Goal: Navigation & Orientation: Find specific page/section

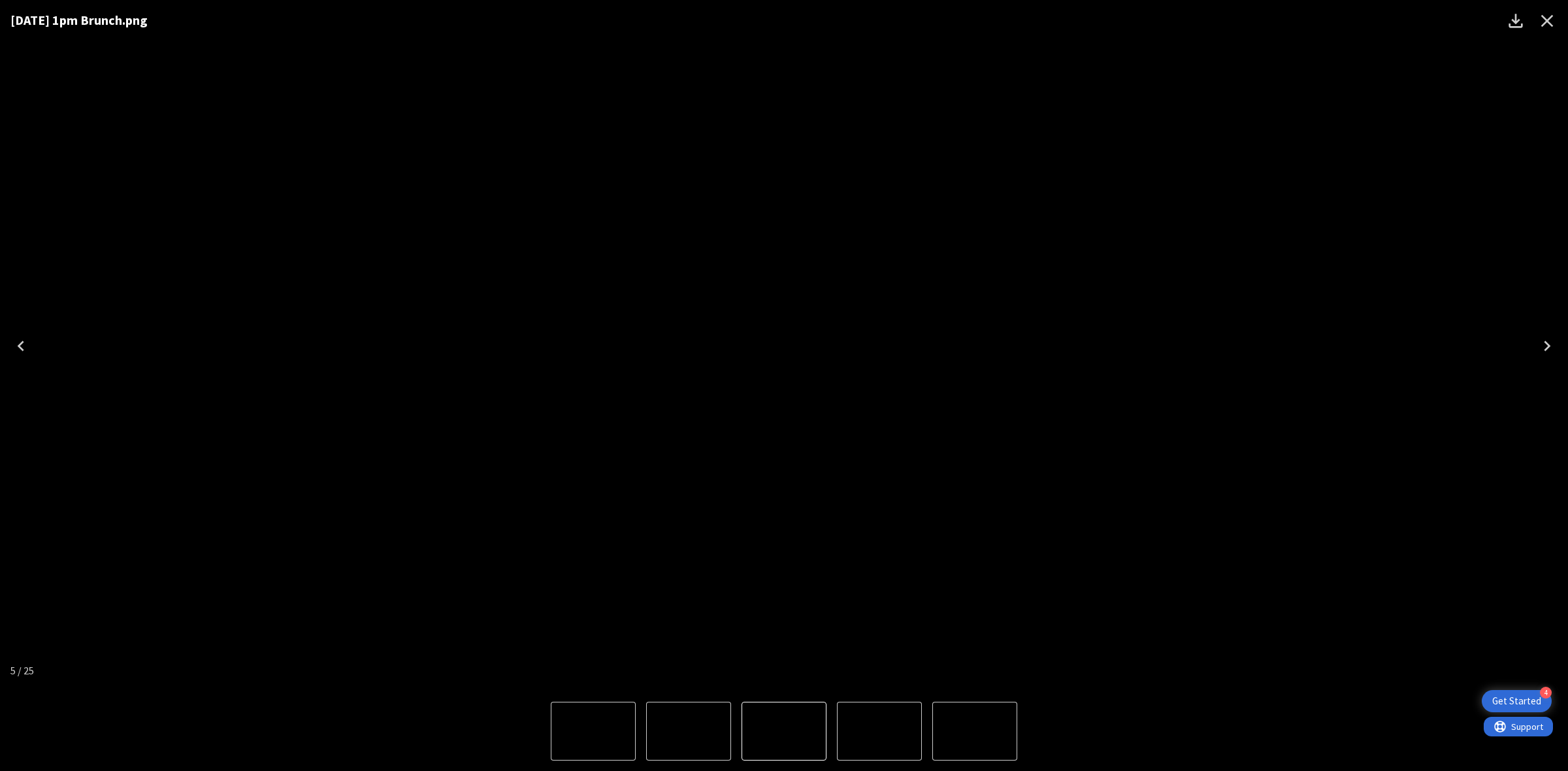
scroll to position [490, 0]
click at [1538, 17] on icon "Close" at bounding box center [1547, 21] width 21 height 21
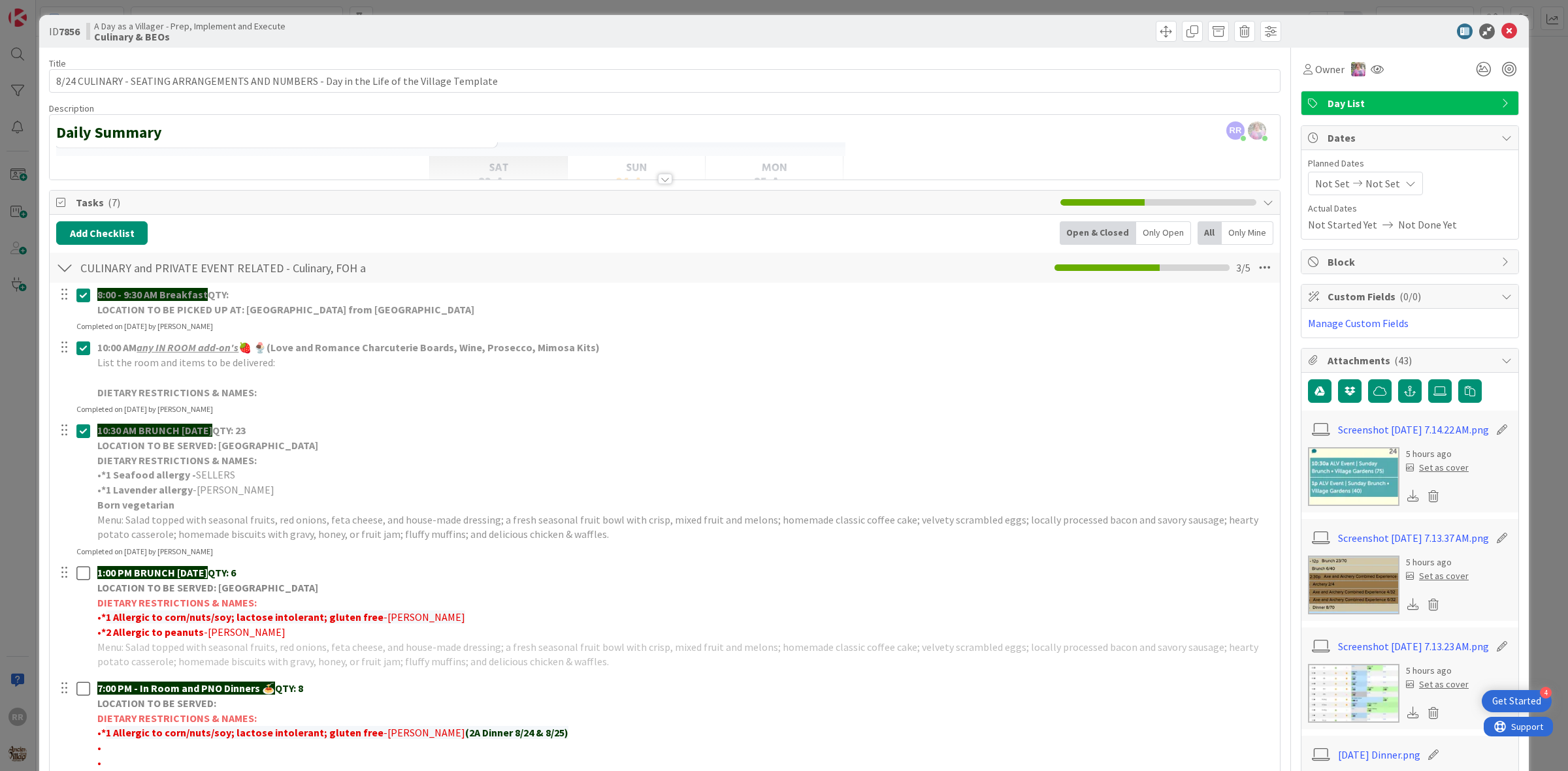
scroll to position [0, 0]
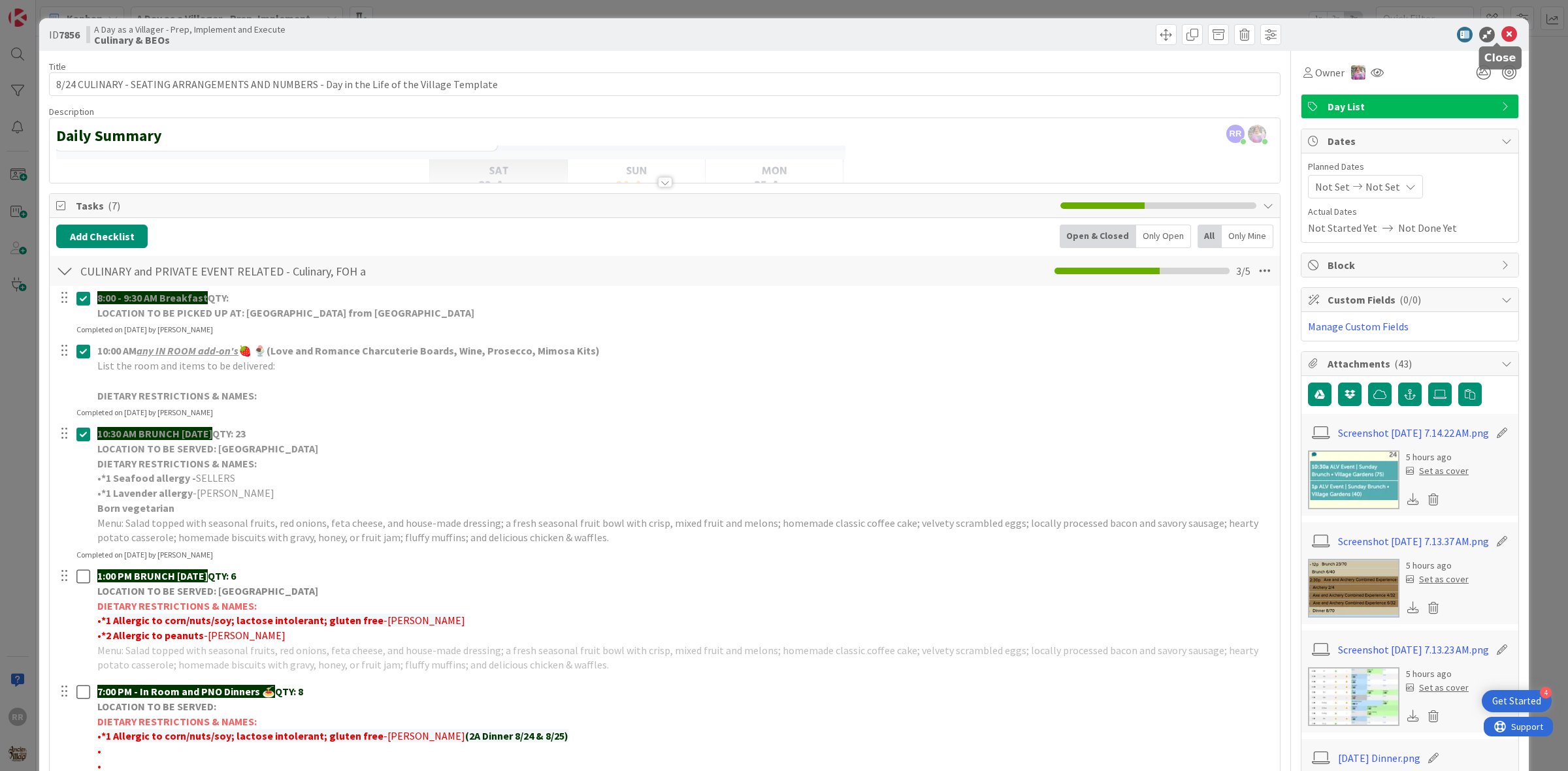
click at [1506, 38] on div at bounding box center [1403, 34] width 232 height 16
click at [1501, 31] on icon at bounding box center [1509, 34] width 16 height 16
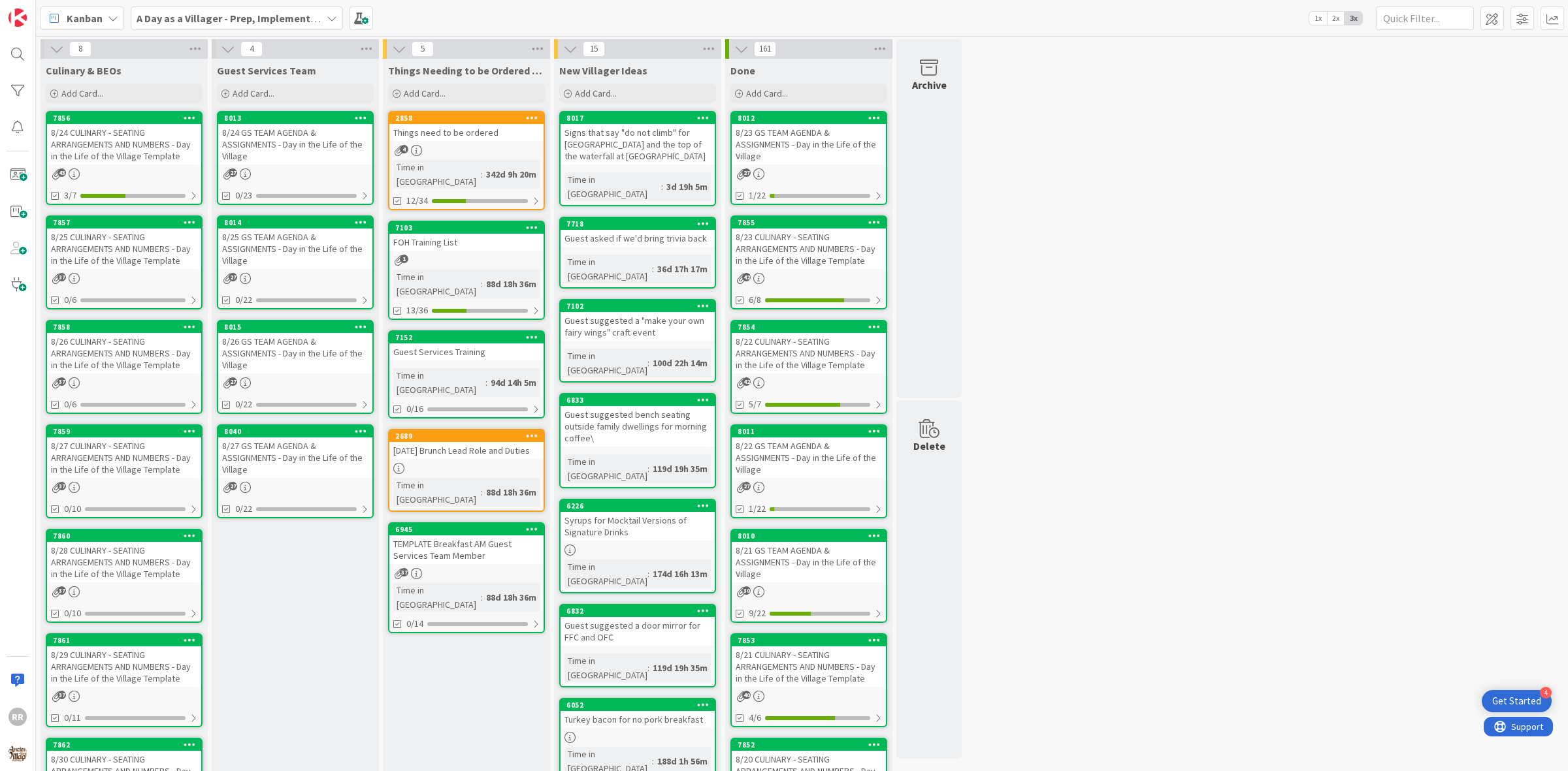
click at [112, 236] on div "8/25 CULINARY - SEATING ARRANGEMENTS AND NUMBERS - Day in the Life of the Villa…" at bounding box center [124, 249] width 154 height 40
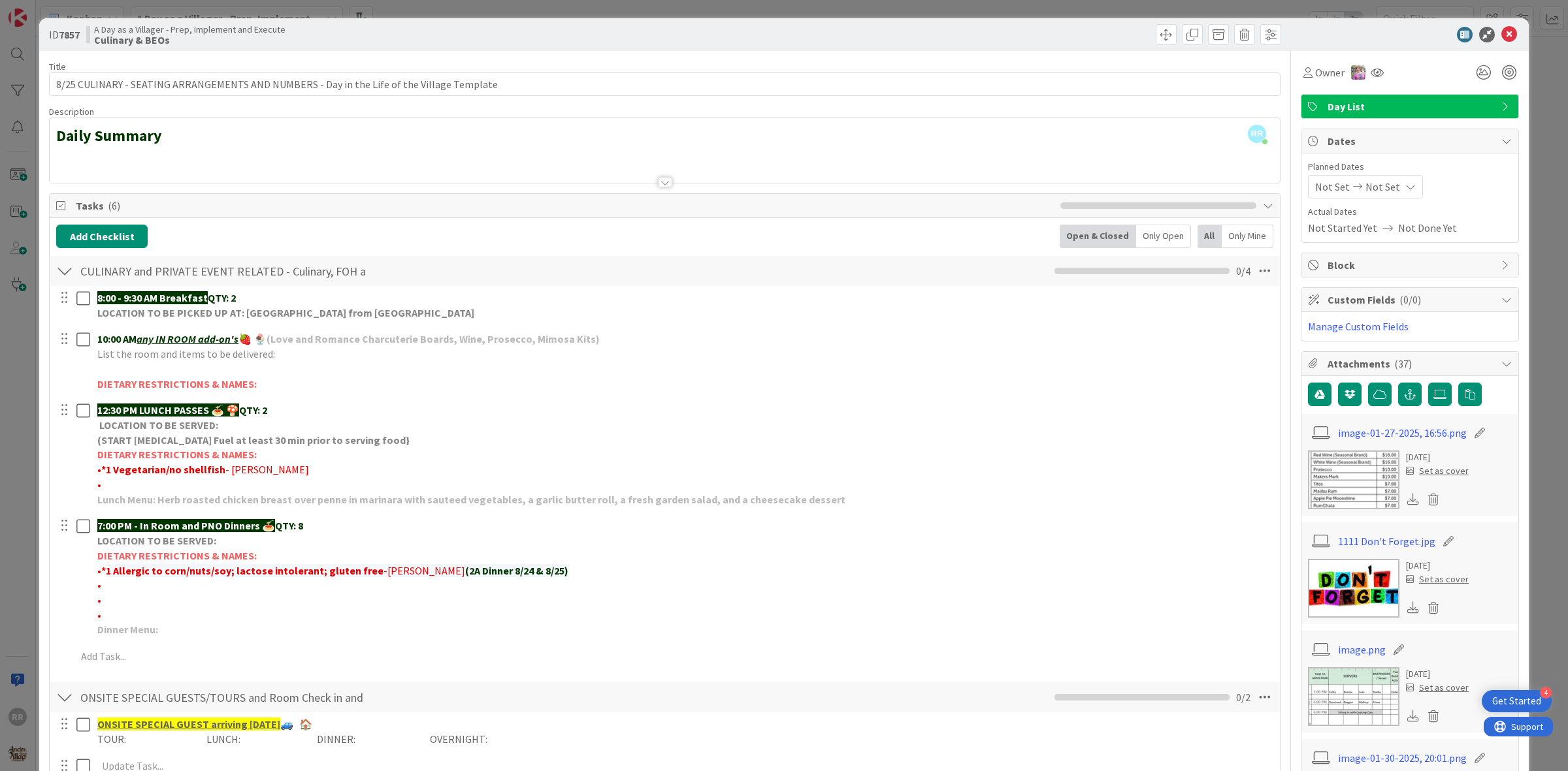
drag, startPoint x: 1499, startPoint y: 25, endPoint x: 1501, endPoint y: 37, distance: 12.2
click at [1500, 34] on div "ID 7857 A Day as a Villager - Prep, Implement and Execute Culinary & BEOs" at bounding box center [783, 34] width 1489 height 33
click at [1501, 37] on icon at bounding box center [1509, 34] width 16 height 16
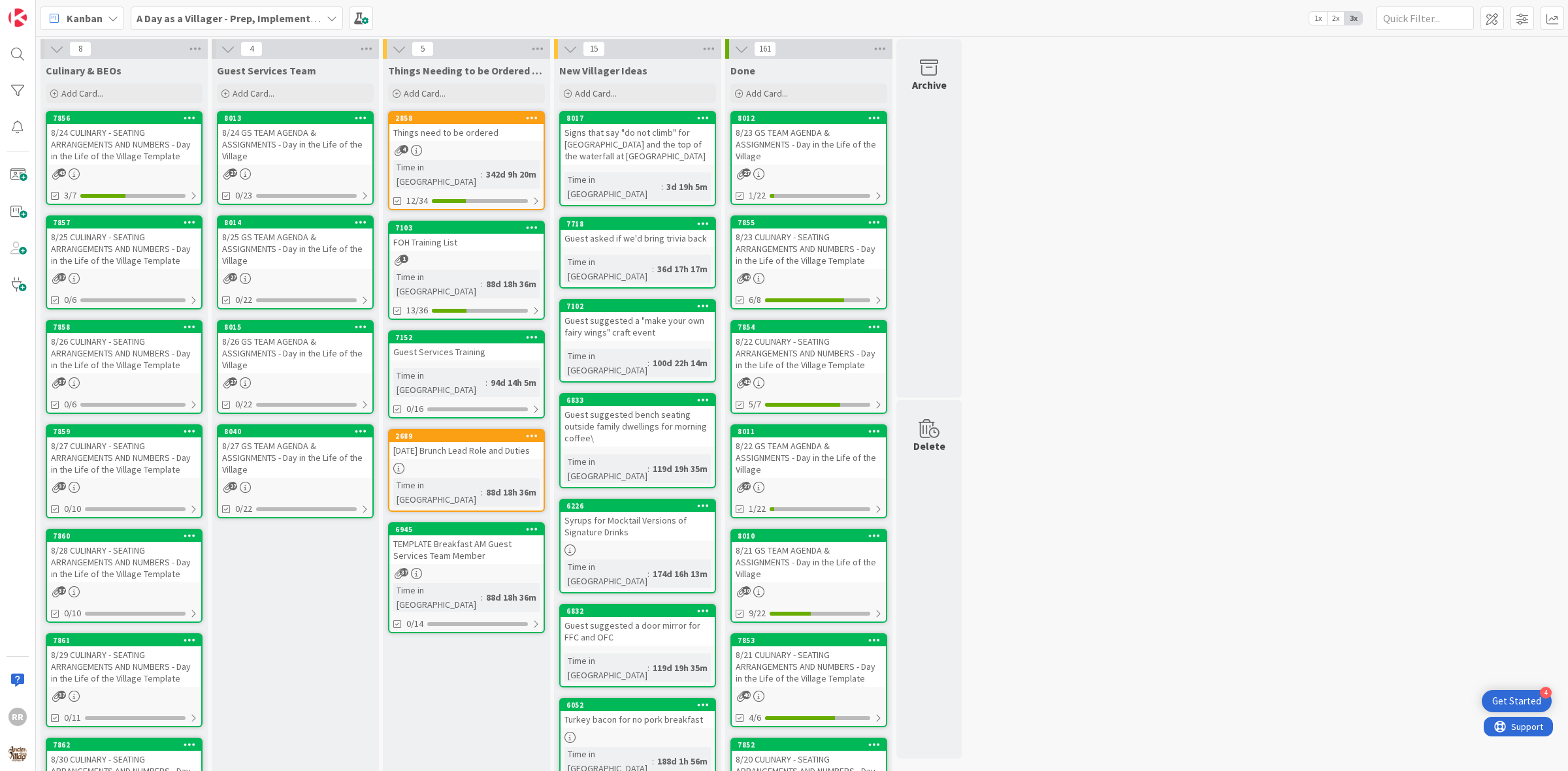
click at [142, 154] on div "8/24 CULINARY - SEATING ARRANGEMENTS AND NUMBERS - Day in the Life of the Villa…" at bounding box center [124, 145] width 154 height 40
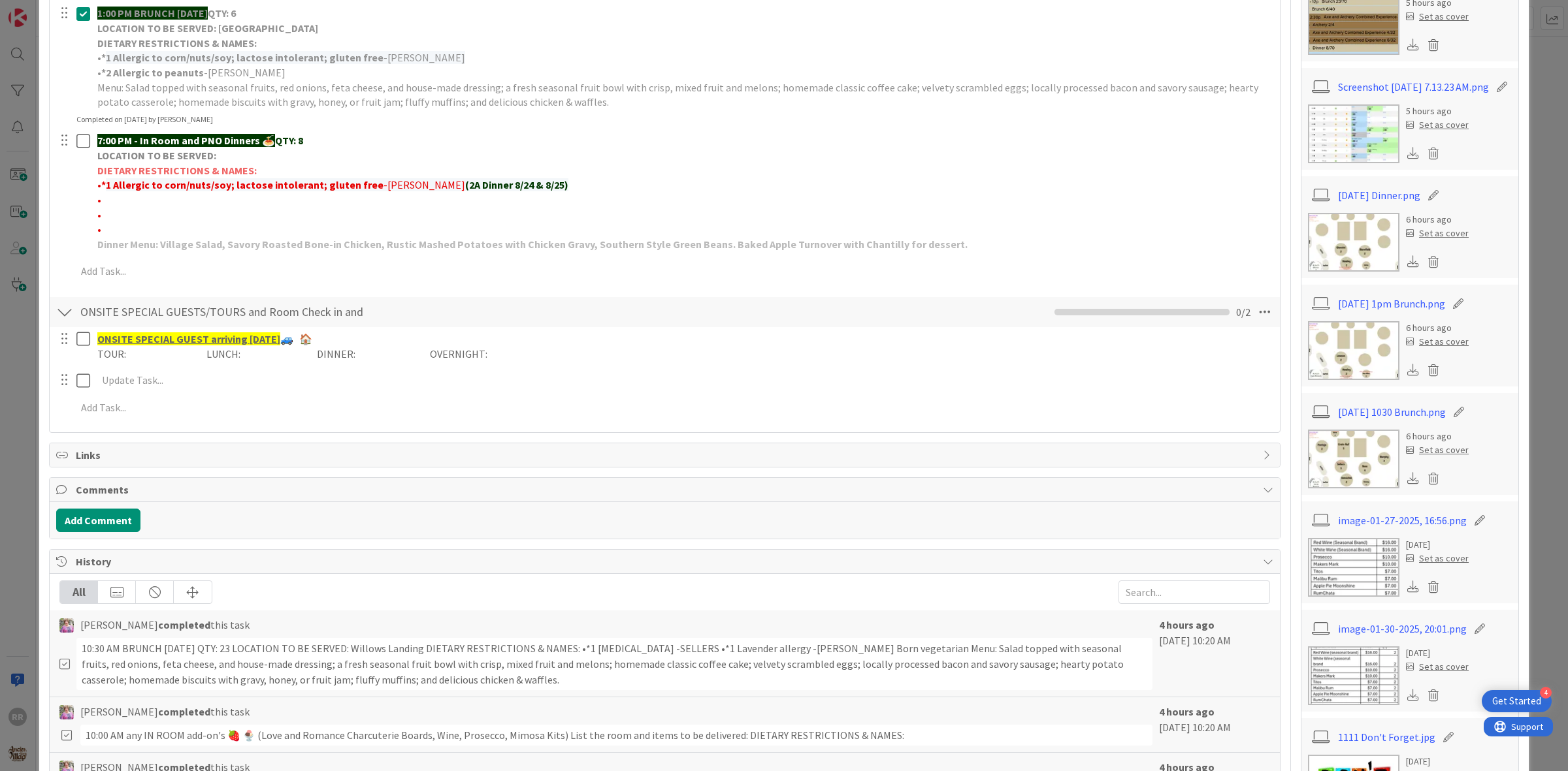
scroll to position [572, 0]
